Goal: Find specific page/section: Find specific page/section

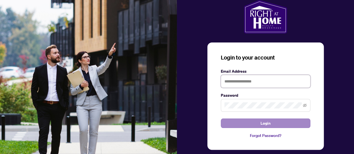
type input "**********"
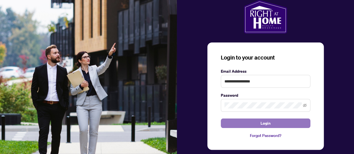
click at [262, 123] on span "Login" at bounding box center [266, 123] width 10 height 9
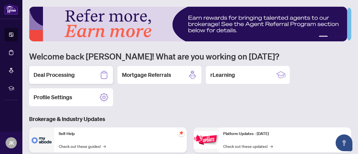
click at [74, 79] on div "Deal Processing" at bounding box center [71, 75] width 84 height 18
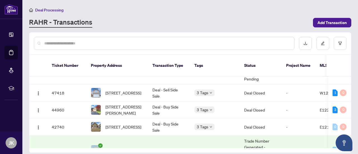
scroll to position [22, 0]
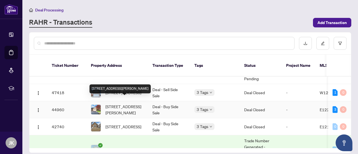
click at [123, 104] on span "[STREET_ADDRESS][PERSON_NAME]" at bounding box center [125, 110] width 38 height 12
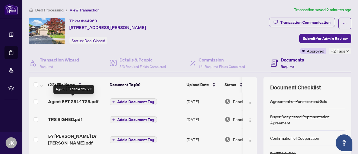
click at [77, 103] on span "Agent EFT 2514725.pdf" at bounding box center [73, 101] width 50 height 7
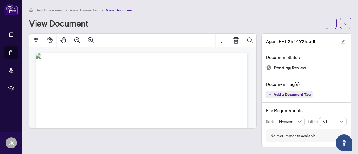
click at [89, 91] on span "[PERSON_NAME]" at bounding box center [77, 92] width 23 height 3
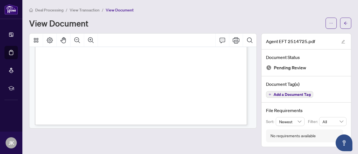
scroll to position [179, 0]
